Goal: Find specific page/section: Find specific page/section

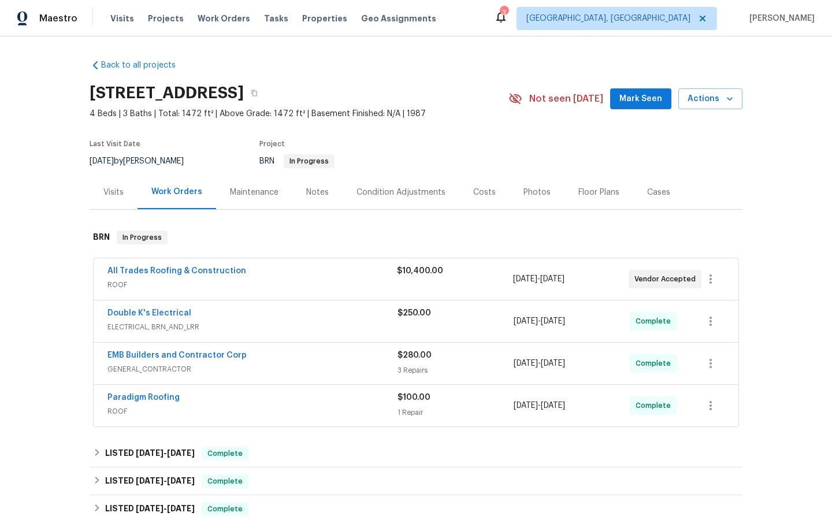
click at [188, 276] on span "All Trades Roofing & Construction" at bounding box center [176, 271] width 139 height 12
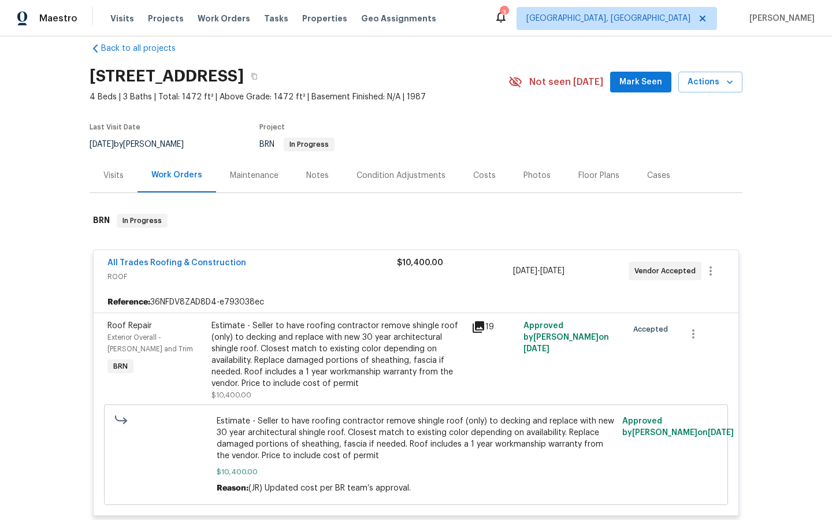
scroll to position [13, 0]
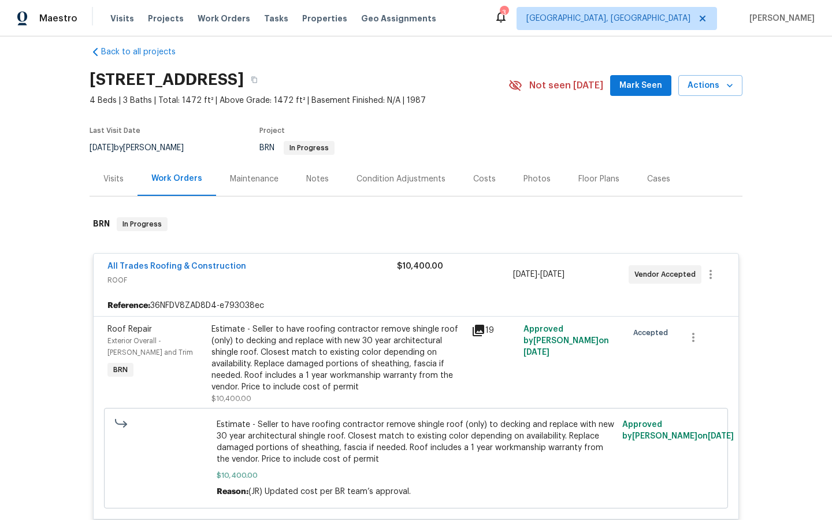
click at [477, 330] on icon at bounding box center [479, 331] width 12 height 12
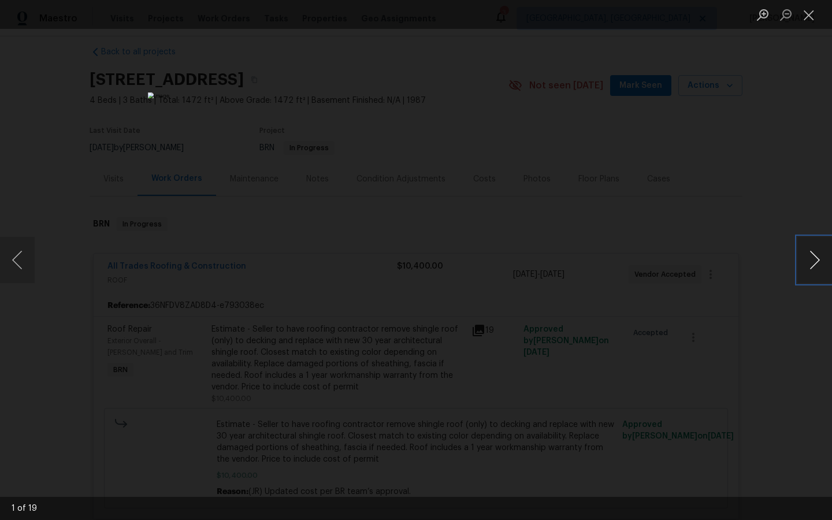
click at [815, 258] on button "Next image" at bounding box center [814, 260] width 35 height 46
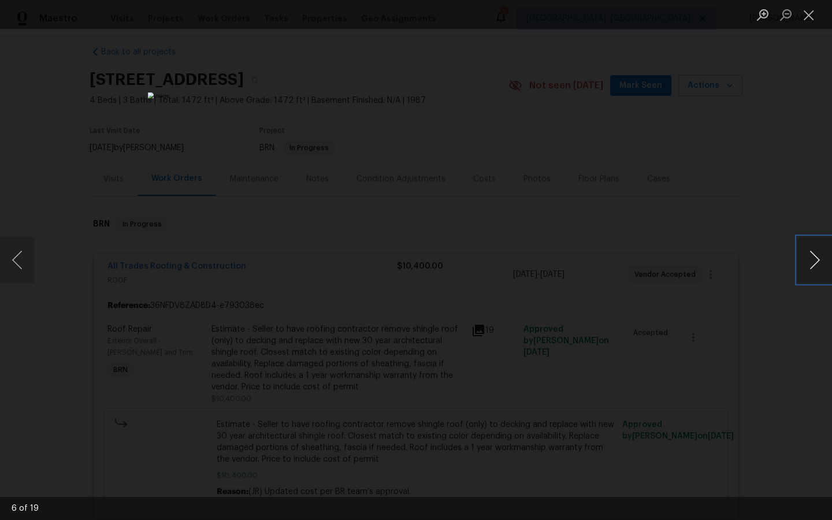
click at [815, 258] on button "Next image" at bounding box center [814, 260] width 35 height 46
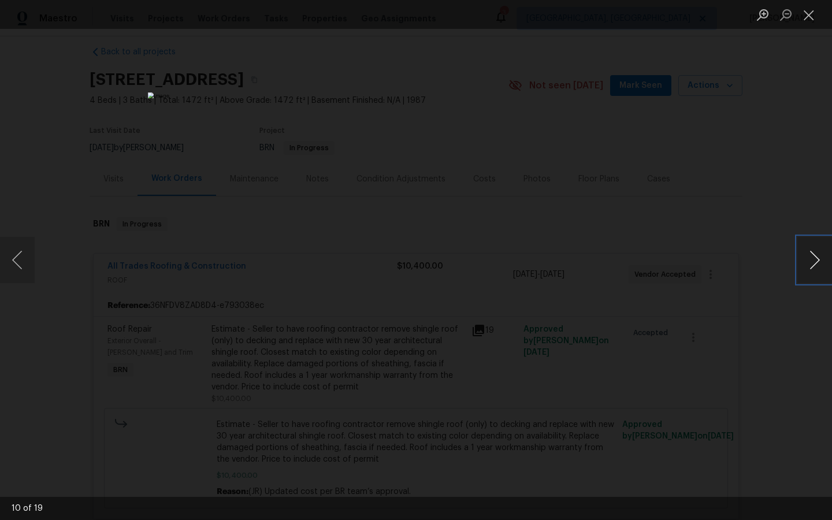
click at [815, 258] on button "Next image" at bounding box center [814, 260] width 35 height 46
click at [719, 337] on div "Lightbox" at bounding box center [416, 260] width 832 height 520
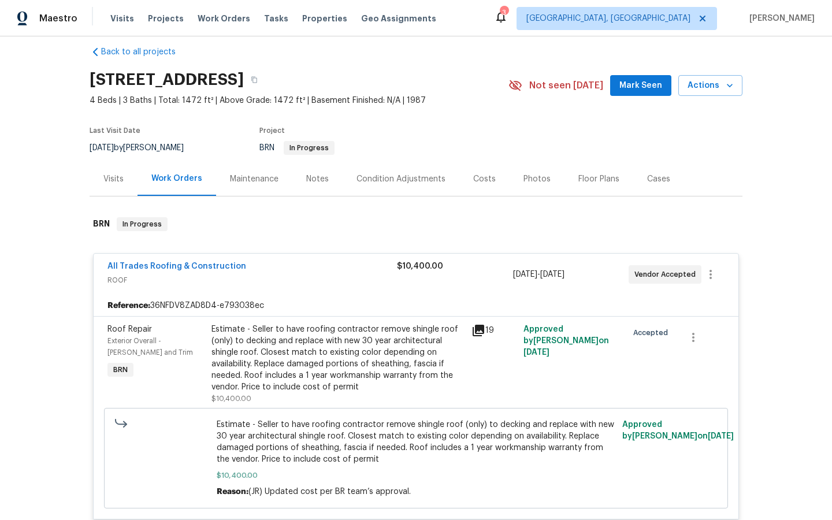
click at [480, 329] on icon at bounding box center [479, 331] width 12 height 12
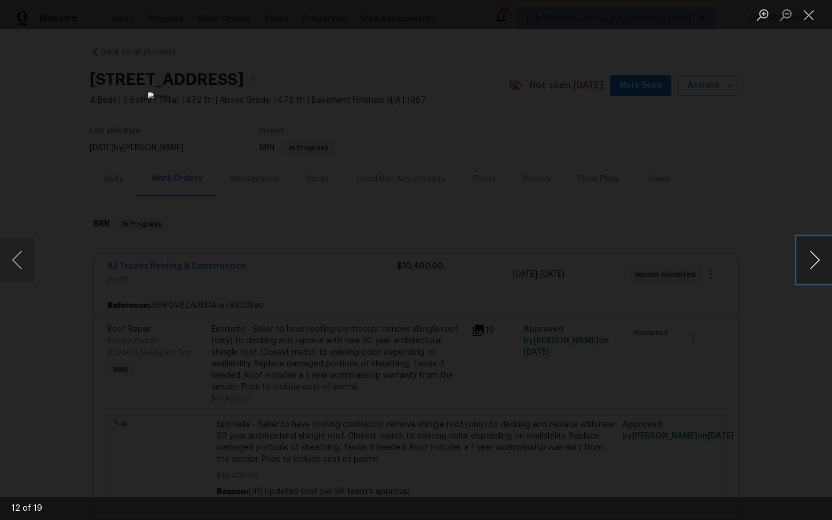
click at [815, 255] on button "Next image" at bounding box center [814, 260] width 35 height 46
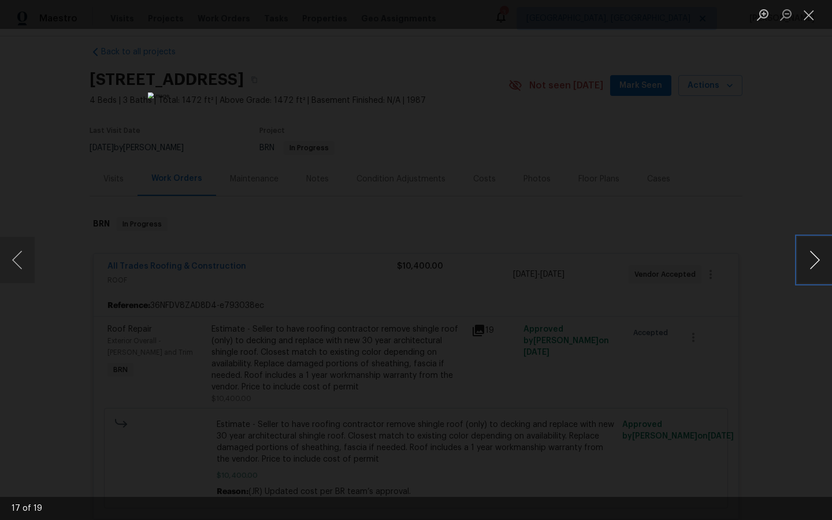
click at [815, 255] on button "Next image" at bounding box center [814, 260] width 35 height 46
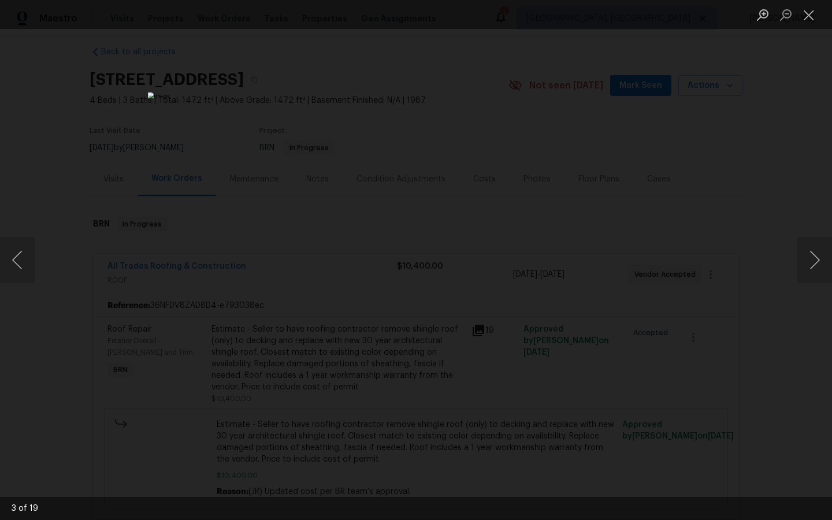
click at [737, 384] on div "Lightbox" at bounding box center [416, 260] width 832 height 520
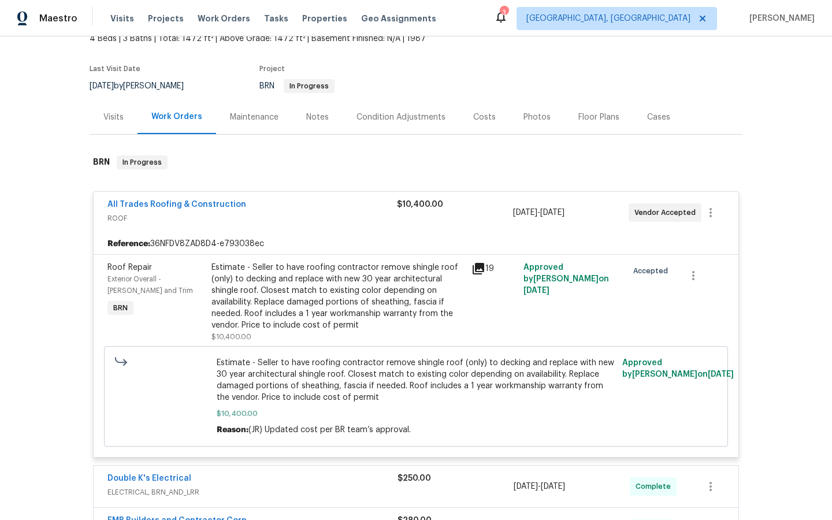
scroll to position [80, 0]
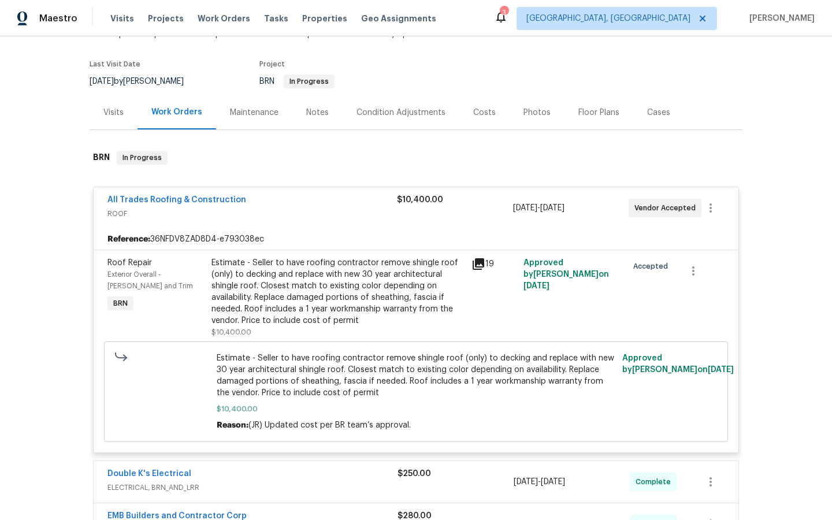
click at [309, 117] on div "Notes" at bounding box center [317, 113] width 23 height 12
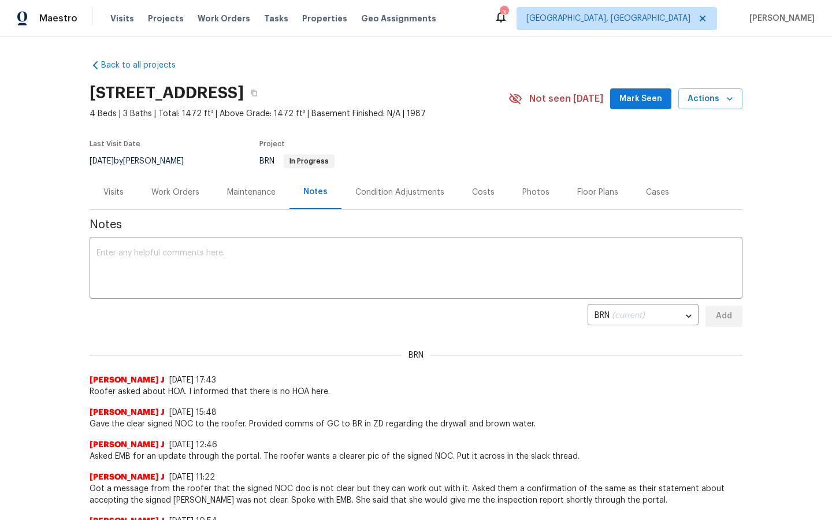
click at [112, 188] on div "Visits" at bounding box center [113, 193] width 20 height 12
